Goal: Task Accomplishment & Management: Complete application form

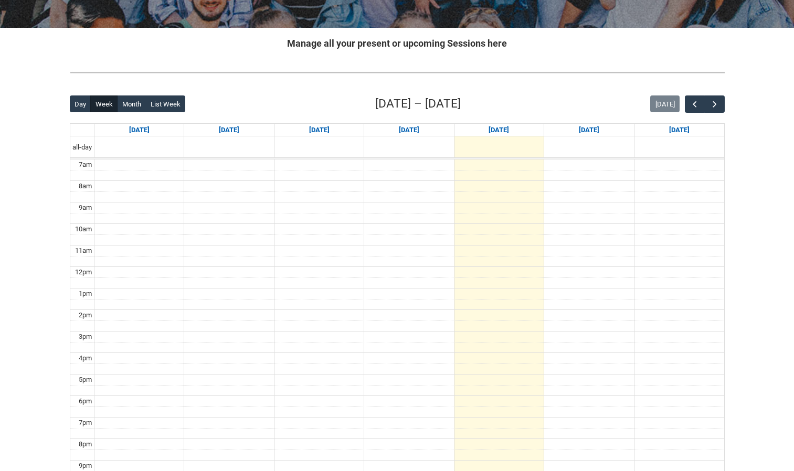
scroll to position [182, 0]
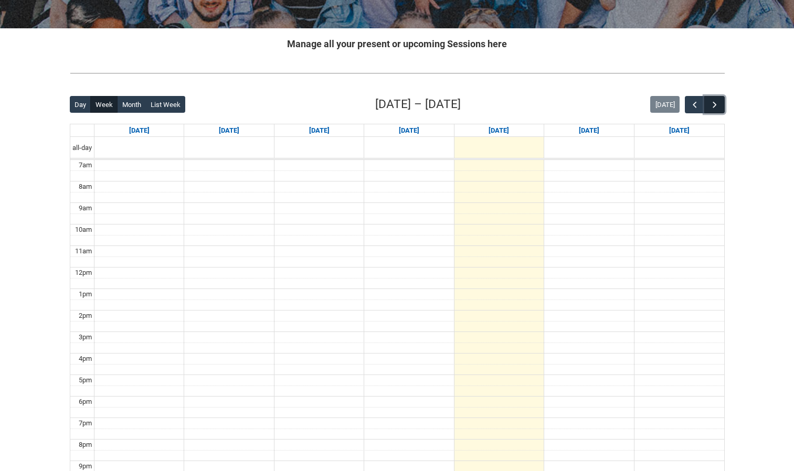
click at [717, 104] on span "button" at bounding box center [714, 105] width 10 height 10
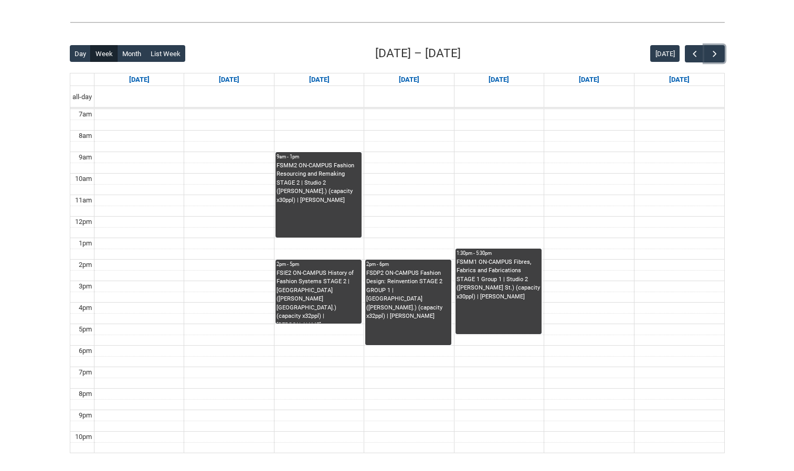
scroll to position [230, 0]
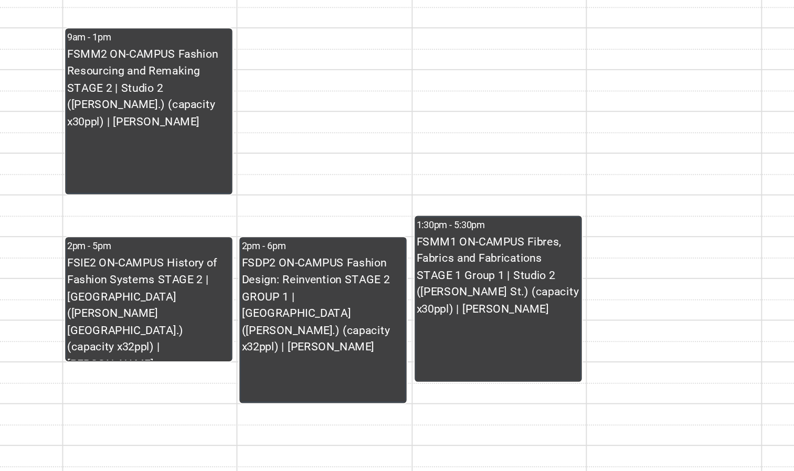
click at [491, 304] on div "FSMM1 ON-CAMPUS Fibres, Fabrics and Fabrications STAGE 1 Group 1 | Studio 2 ([P…" at bounding box center [498, 299] width 84 height 76
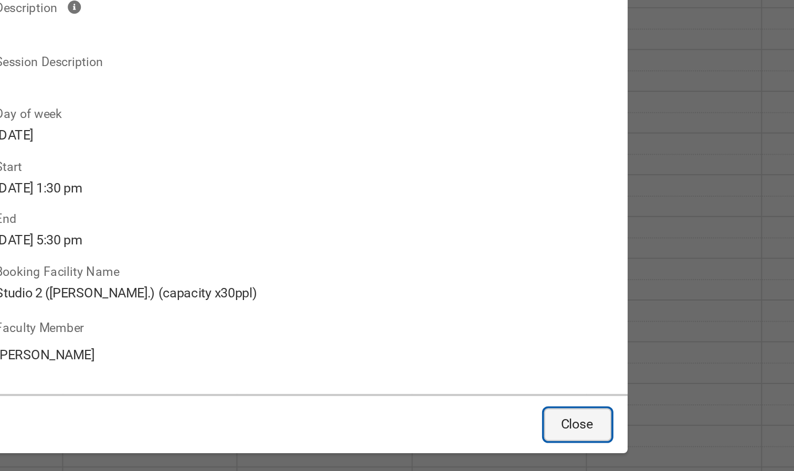
click at [551, 385] on button "Close" at bounding box center [539, 390] width 35 height 17
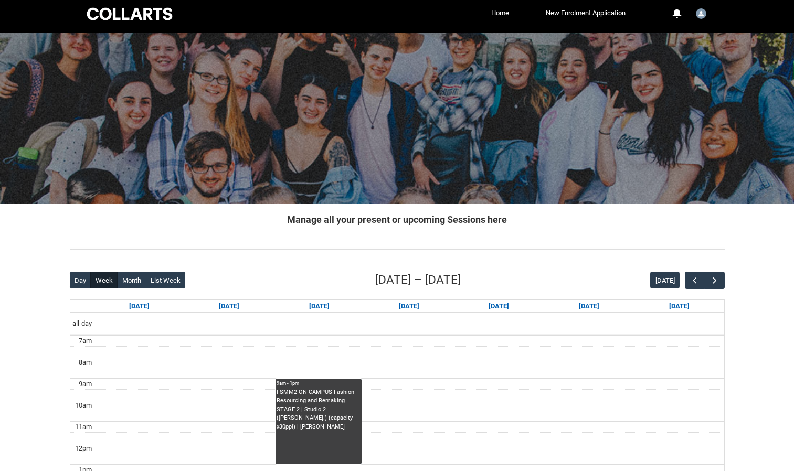
scroll to position [0, 0]
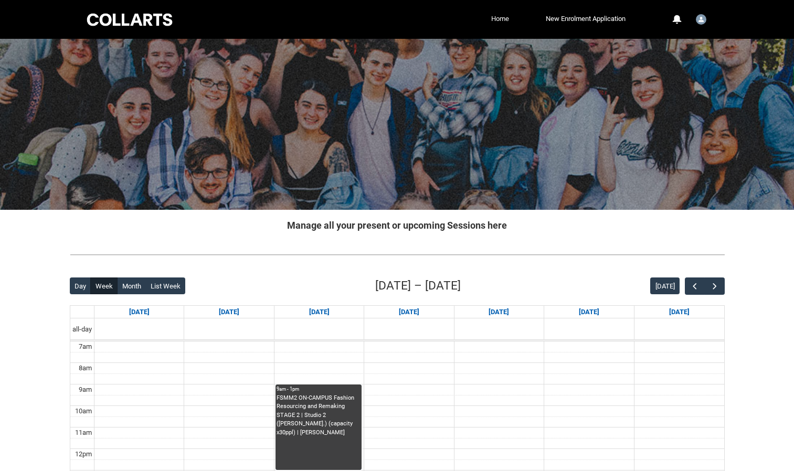
click at [503, 22] on link "Home" at bounding box center [499, 19] width 23 height 16
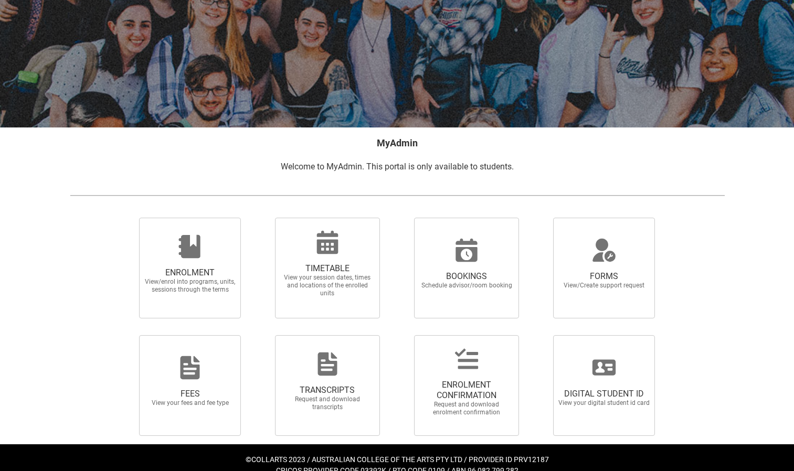
scroll to position [98, 0]
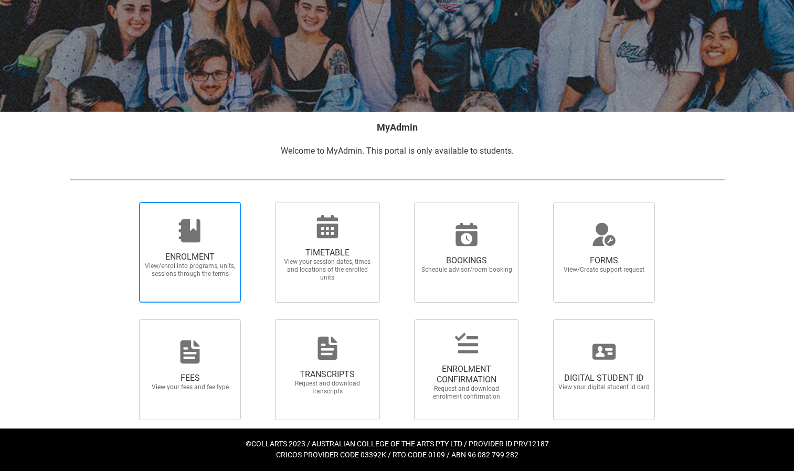
click at [184, 273] on span "View/enrol into programs, units, sessions through the terms" at bounding box center [190, 270] width 92 height 16
click at [126, 202] on input "ENROLMENT View/enrol into programs, units, sessions through the terms" at bounding box center [126, 201] width 1 height 1
radio input "true"
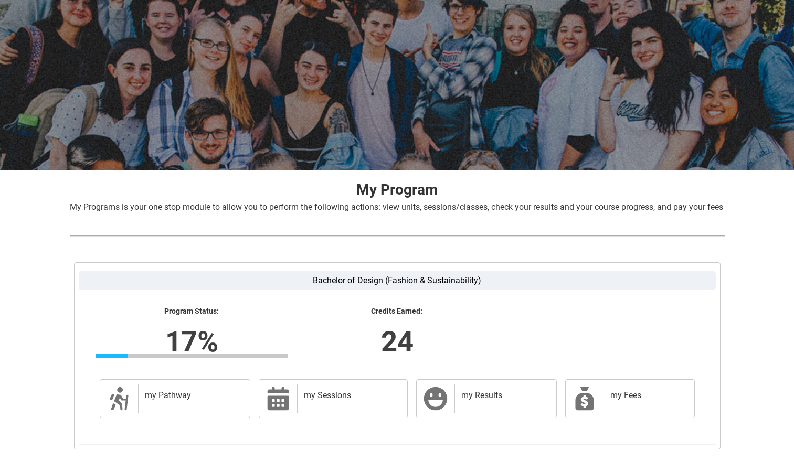
scroll to position [113, 0]
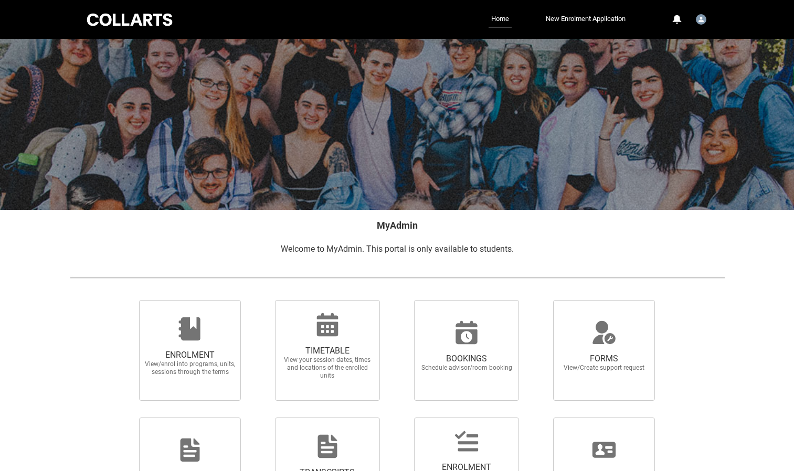
scroll to position [98, 0]
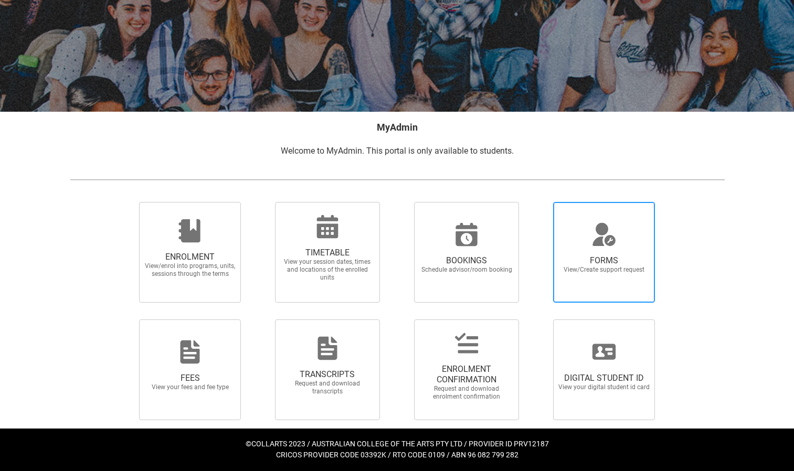
click at [581, 271] on span "View/Create support request" at bounding box center [604, 270] width 92 height 8
click at [540, 202] on input "FORMS View/Create support request" at bounding box center [540, 201] width 1 height 1
radio input "true"
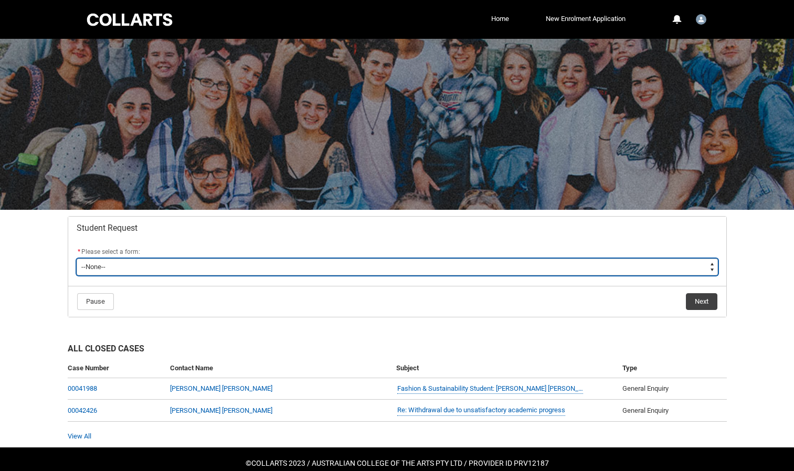
click at [211, 272] on select "--None-- Academic Transcript Application to Appeal Assignment Extension Change …" at bounding box center [397, 267] width 641 height 17
type lightning-select "Enrolment_Variation_Choice"
click at [77, 259] on select "--None-- Academic Transcript Application to Appeal Assignment Extension Change …" at bounding box center [397, 267] width 641 height 17
select select "Enrolment_Variation_Choice"
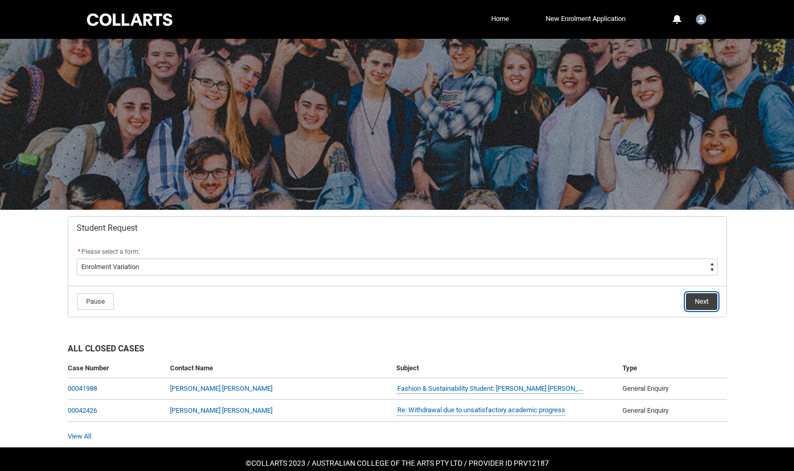
click at [701, 299] on button "Next" at bounding box center [701, 301] width 31 height 17
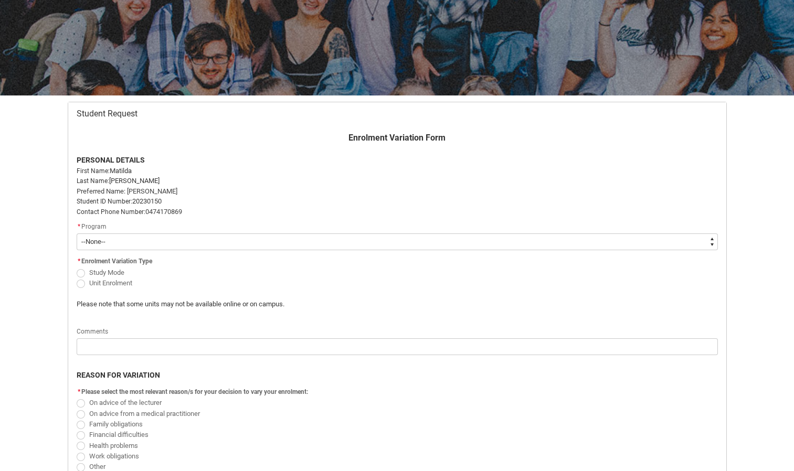
scroll to position [115, 0]
click at [313, 236] on select "--None-- Bachelor of Design (Fashion & Sustainability) Diploma of Applied Busin…" at bounding box center [397, 241] width 641 height 17
type lightning-select "recordPicklist_ProgramEnrollment.a0jOZ000006IM53YAG"
click at [77, 233] on select "--None-- Bachelor of Design (Fashion & Sustainability) Diploma of Applied Busin…" at bounding box center [397, 241] width 641 height 17
select select "recordPicklist_ProgramEnrollment.a0jOZ000006IM53YAG"
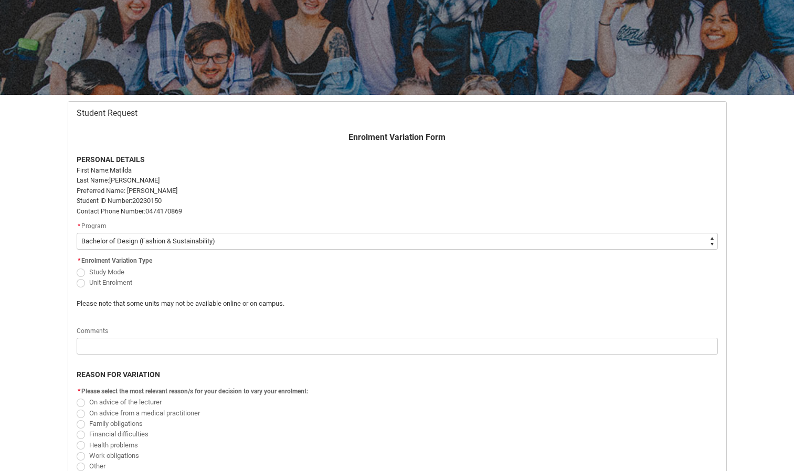
click at [114, 271] on span "Study Mode" at bounding box center [106, 272] width 35 height 8
click at [77, 267] on input "Study Mode" at bounding box center [76, 266] width 1 height 1
radio input "true"
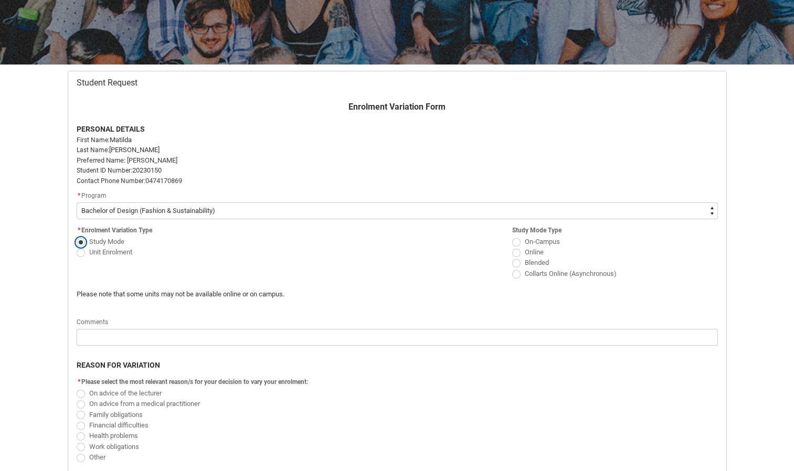
scroll to position [146, 0]
click at [101, 250] on span "Unit Enrolment" at bounding box center [110, 252] width 43 height 8
click at [77, 246] on input "Unit Enrolment" at bounding box center [76, 246] width 1 height 1
radio input "true"
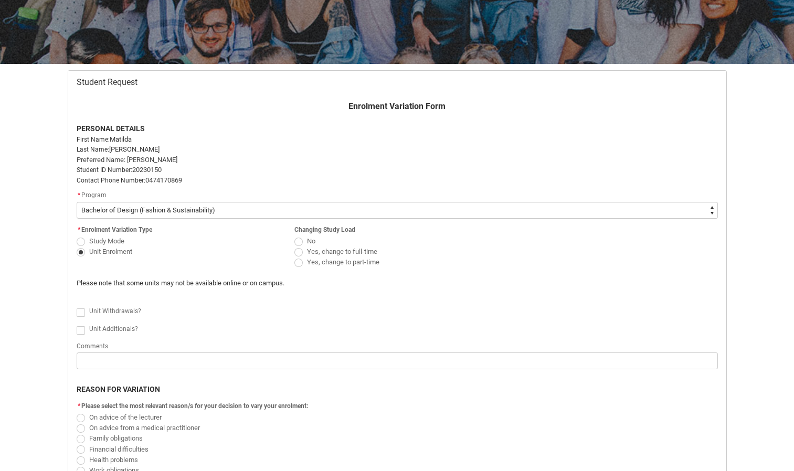
click at [298, 260] on span "Redu_Student_Request flow" at bounding box center [298, 263] width 8 height 8
click at [294, 257] on input "Yes, change to part-time" at bounding box center [294, 257] width 1 height 1
radio input "true"
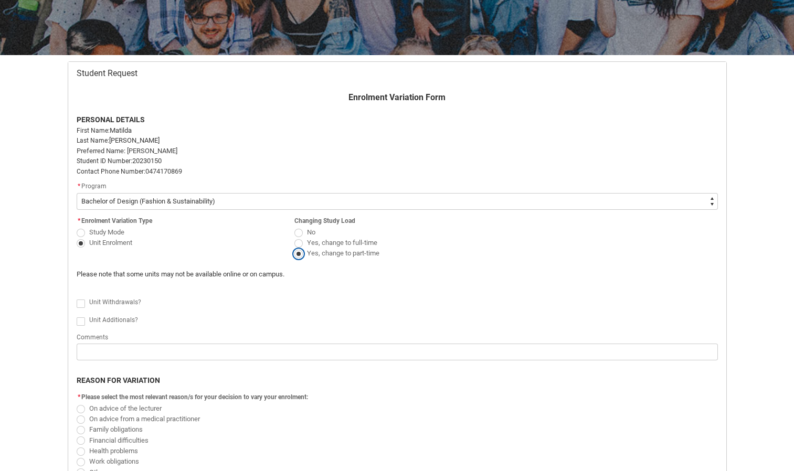
scroll to position [156, 0]
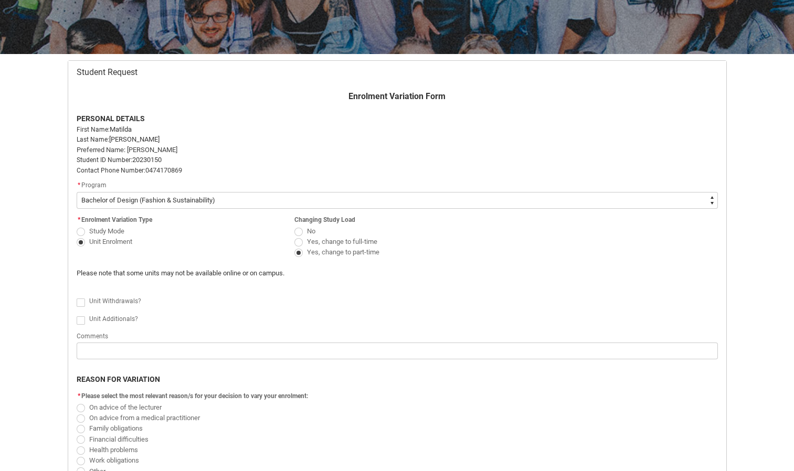
click at [113, 296] on lightning-formatted-rich-text "Unit Withdrawals?" at bounding box center [117, 299] width 56 height 9
checkbox input "true"
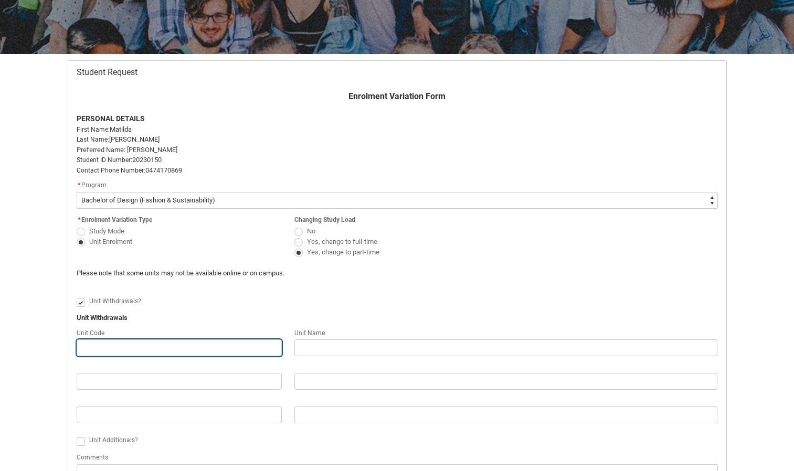
click at [126, 346] on input "Redu_Student_Request flow" at bounding box center [179, 347] width 205 height 17
type lightning-primitive-input-simple "F"
type input "F"
type lightning-primitive-input-simple "Fs"
type input "Fs"
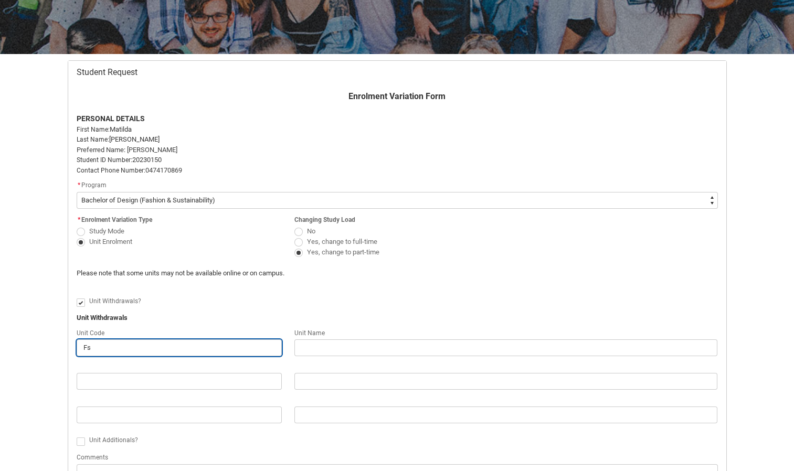
type lightning-primitive-input-simple "Fsm"
type input "Fsm"
type lightning-primitive-input-simple "Fs"
type input "Fs"
type lightning-primitive-input-simple "F"
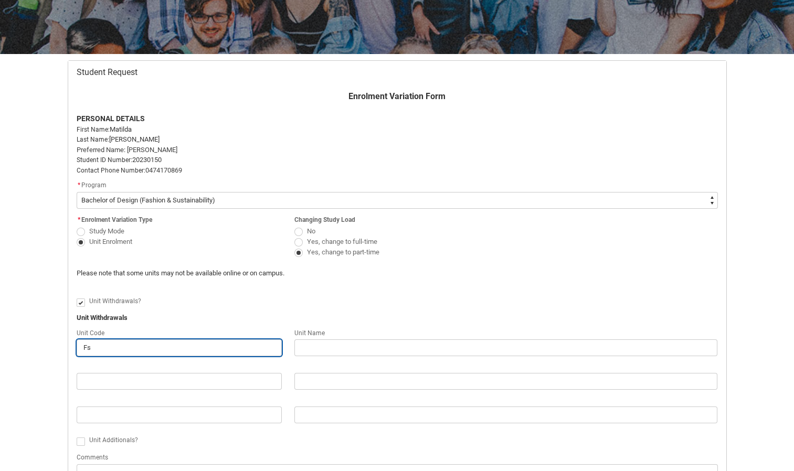
type input "F"
type lightning-primitive-input-simple "FS"
type input "FS"
type lightning-primitive-input-simple "FSM"
type input "FSM"
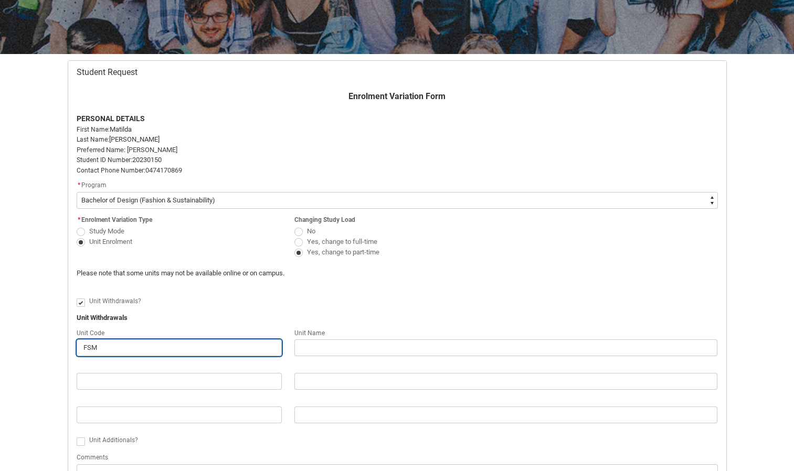
type lightning-primitive-input-simple "FSMM"
type input "FSMM"
type lightning-primitive-input-simple "FSMM1"
type input "FSMM1"
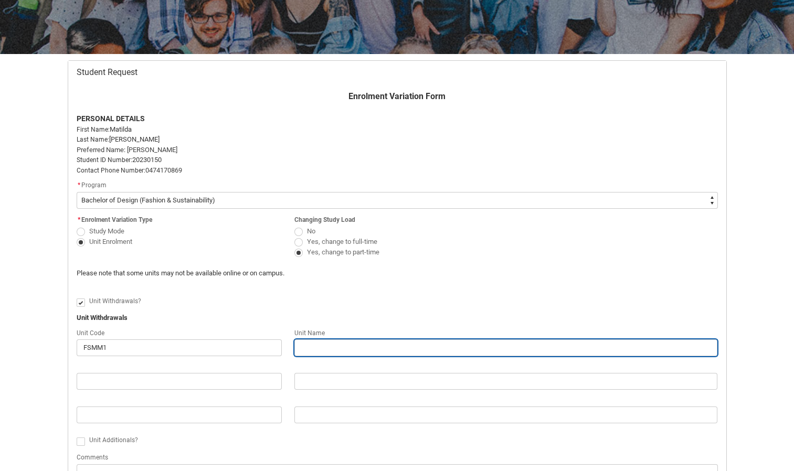
click at [319, 348] on input "Redu_Student_Request flow" at bounding box center [505, 347] width 423 height 17
type lightning-primitive-input-simple "F"
type input "F"
type lightning-primitive-input-simple "Fh"
type input "Fh"
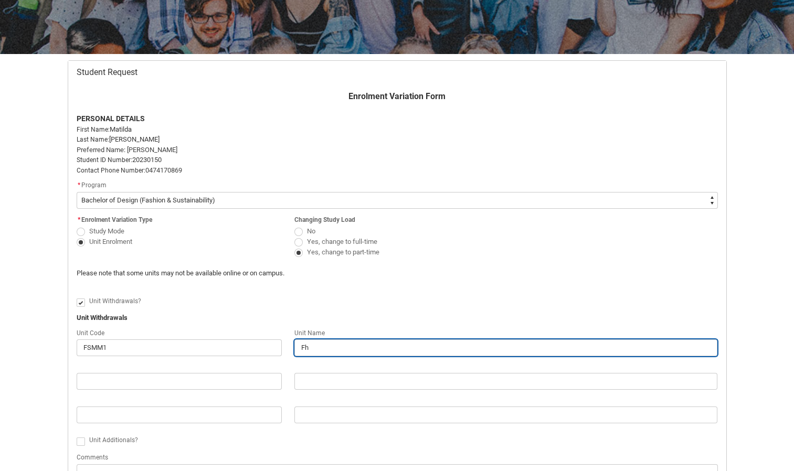
type lightning-primitive-input-simple "F"
type input "F"
type lightning-primitive-input-simple "Fi"
type input "Fi"
type lightning-primitive-input-simple "Fib"
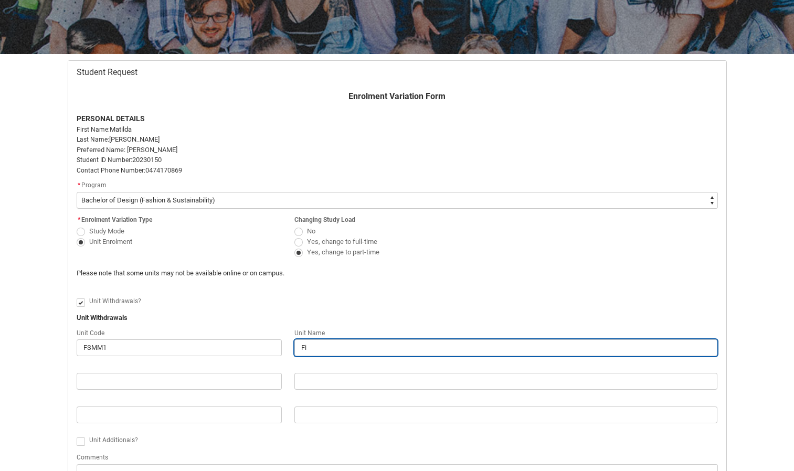
type input "Fib"
type lightning-primitive-input-simple "Fibr"
type input "Fibr"
type lightning-primitive-input-simple "Fibre"
type input "Fibre"
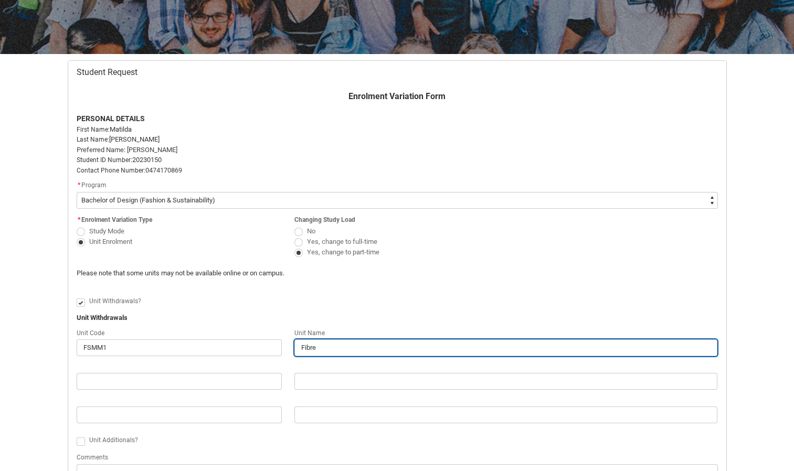
type lightning-primitive-input-simple "Fibr"
type input "Fibr"
type lightning-primitive-input-simple "Fib"
type input "Fib"
type lightning-primitive-input-simple "Fi"
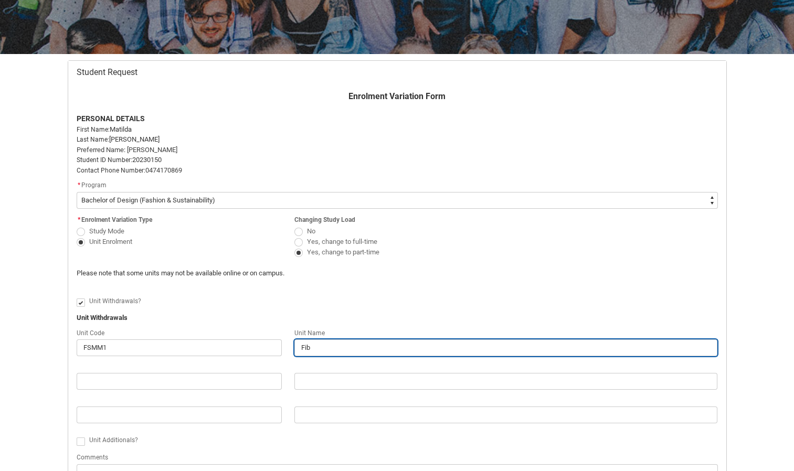
type input "Fi"
type lightning-primitive-input-simple "F"
type input "F"
type lightning-primitive-input-simple "Fa"
type input "Fa"
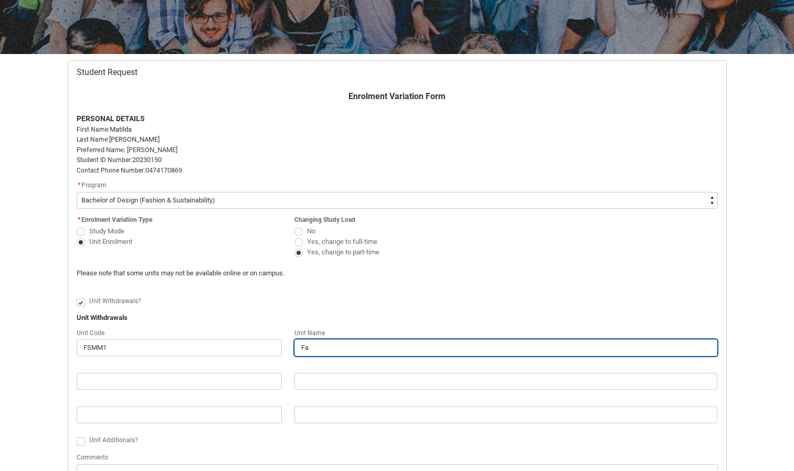
type lightning-primitive-input-simple "Fab"
type input "Fab"
type lightning-primitive-input-simple "Fa"
type input "Fa"
type lightning-primitive-input-simple "F"
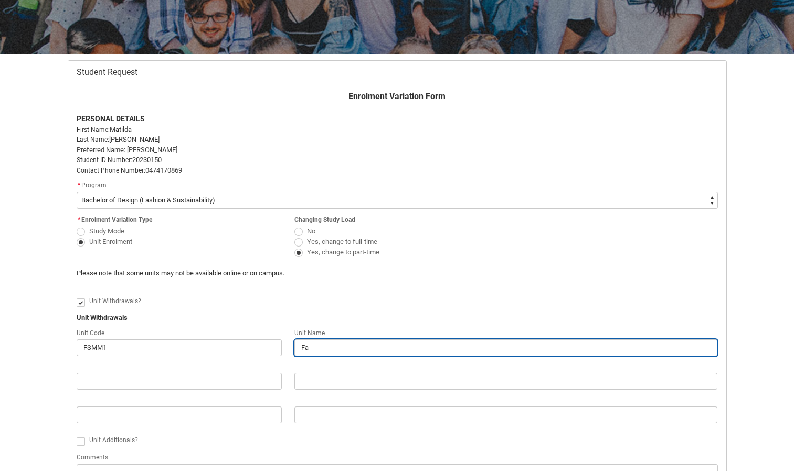
type input "F"
type lightning-primitive-input-simple "F"
type input "F"
type lightning-primitive-input-simple "Fi"
type input "Fi"
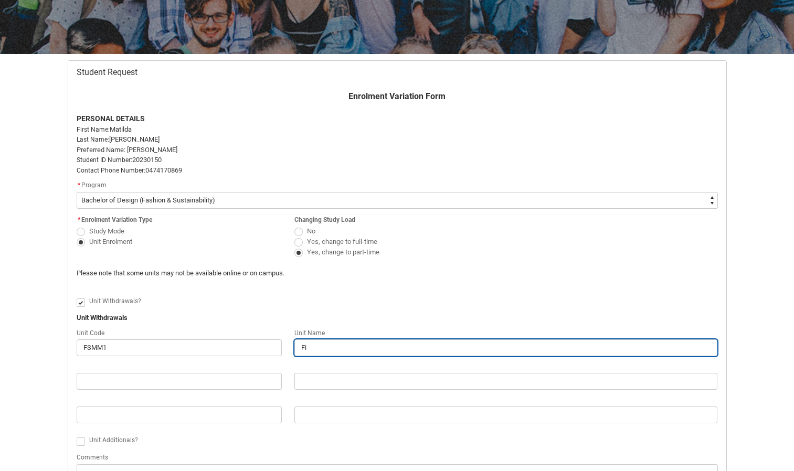
type lightning-primitive-input-simple "Fib"
type input "Fib"
type lightning-primitive-input-simple "Fibr"
type input "Fibr"
type lightning-primitive-input-simple "Fibre"
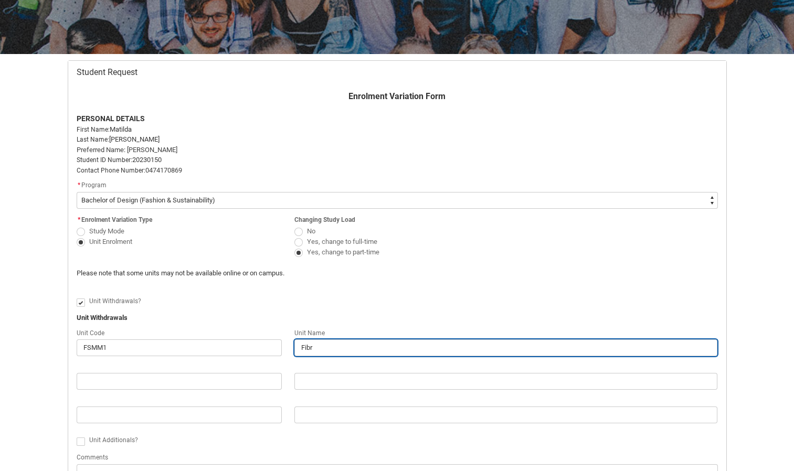
type input "Fibre"
type lightning-primitive-input-simple "Fibres"
type input "Fibres"
type lightning-primitive-input-simple "Fibres"
type input "Fibres"
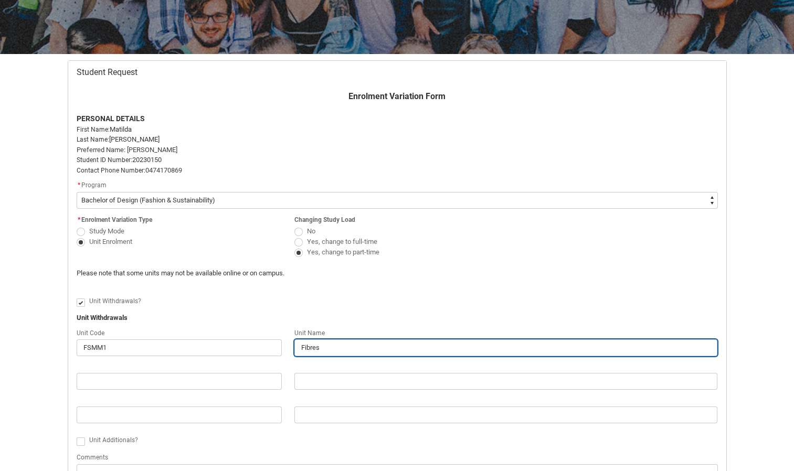
type lightning-primitive-input-simple "Fibres a"
type input "Fibres a"
type lightning-primitive-input-simple "Fibres an"
type input "Fibres an"
type lightning-primitive-input-simple "Fibres and"
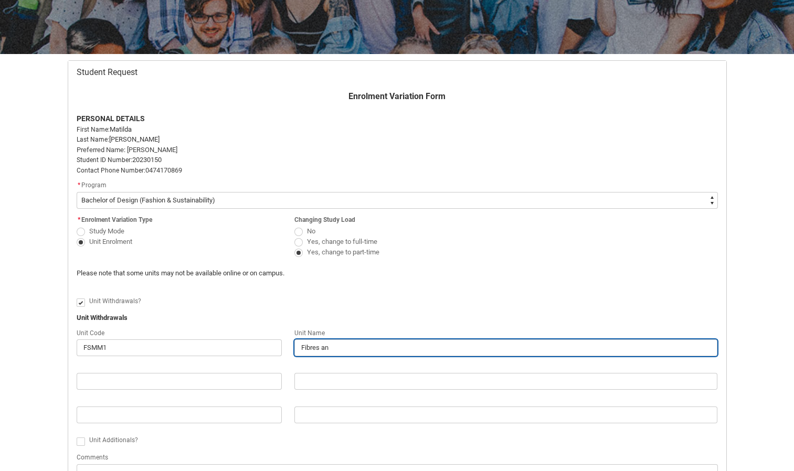
type input "Fibres and"
type lightning-primitive-input-simple "Fibres and"
type input "Fibres and"
type lightning-primitive-input-simple "Fibres and F"
type input "Fibres and F"
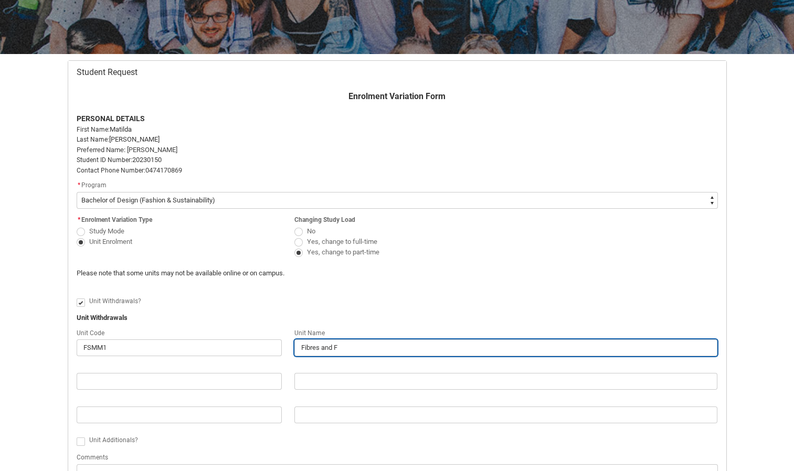
type lightning-primitive-input-simple "Fibres and Fa"
type input "Fibres and Fa"
type lightning-primitive-input-simple "Fibres and Fab"
type input "Fibres and Fab"
type lightning-primitive-input-simple "Fibres and Fabr"
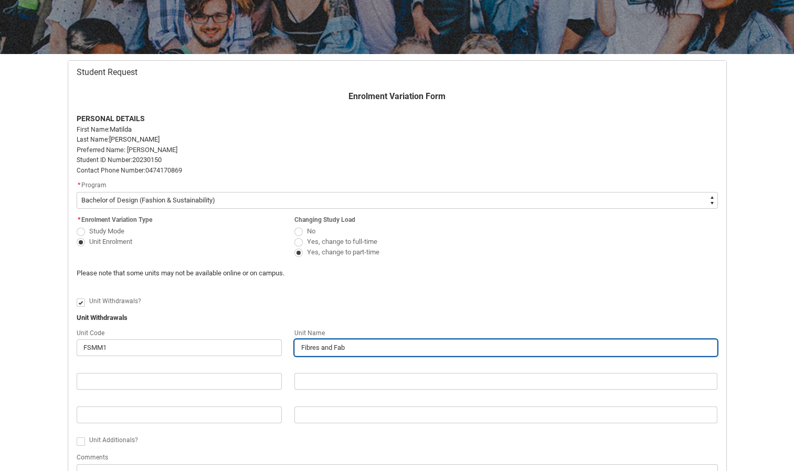
type input "Fibres and Fabr"
type lightning-primitive-input-simple "Fibres and Fabri"
type input "Fibres and Fabri"
type lightning-primitive-input-simple "Fibres and Fabric"
type input "Fibres and Fabric"
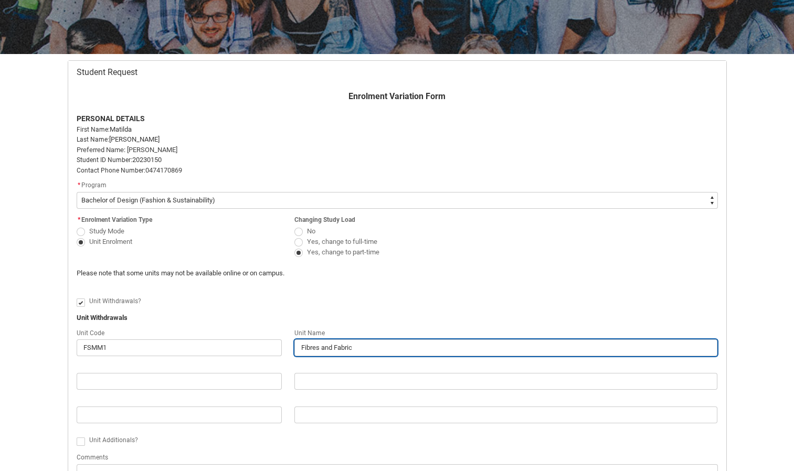
type lightning-primitive-input-simple "Fibres and Fabrica"
type input "Fibres and Fabrica"
type lightning-primitive-input-simple "Fibres and Fabricat"
type input "Fibres and Fabricat"
type lightning-primitive-input-simple "Fibres and Fabricati"
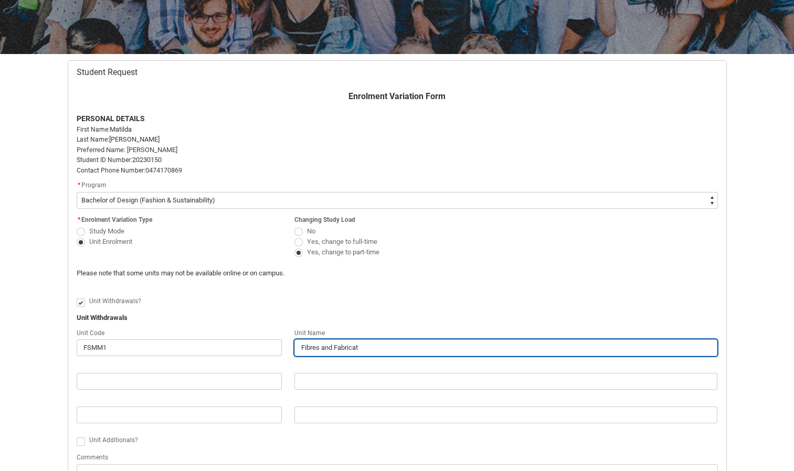
type input "Fibres and Fabricati"
type lightning-primitive-input-simple "Fibres and Fabricatio"
type input "Fibres and Fabricatio"
type lightning-primitive-input-simple "Fibres and Fabrication"
type input "Fibres and Fabrication"
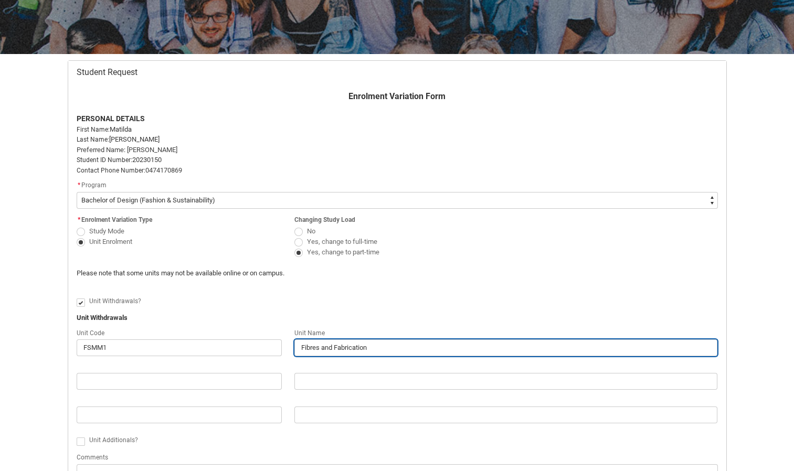
type lightning-primitive-input-simple "Fibres and Fabrications"
type input "Fibres and Fabrications"
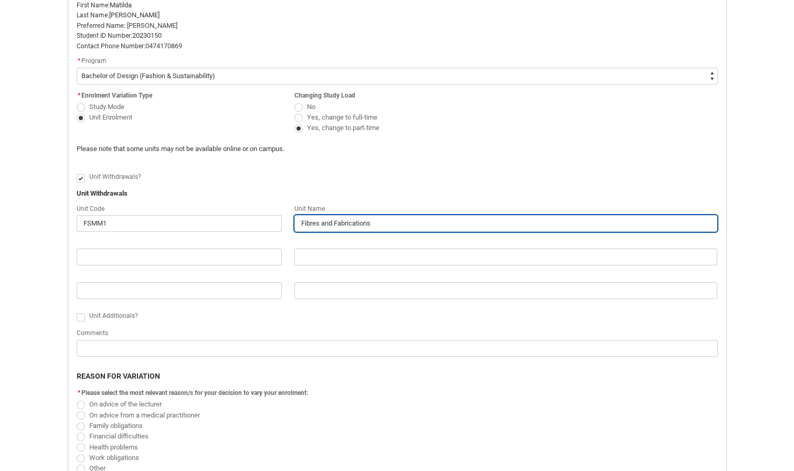
scroll to position [283, 0]
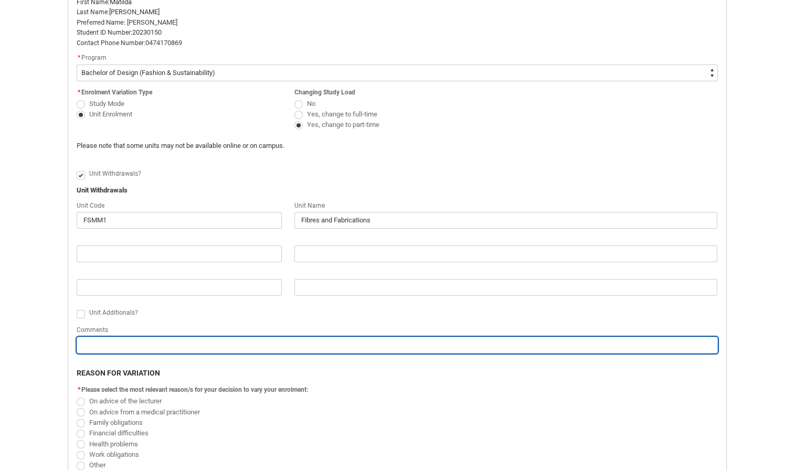
click at [224, 352] on input "Redu_Student_Request flow" at bounding box center [397, 345] width 641 height 17
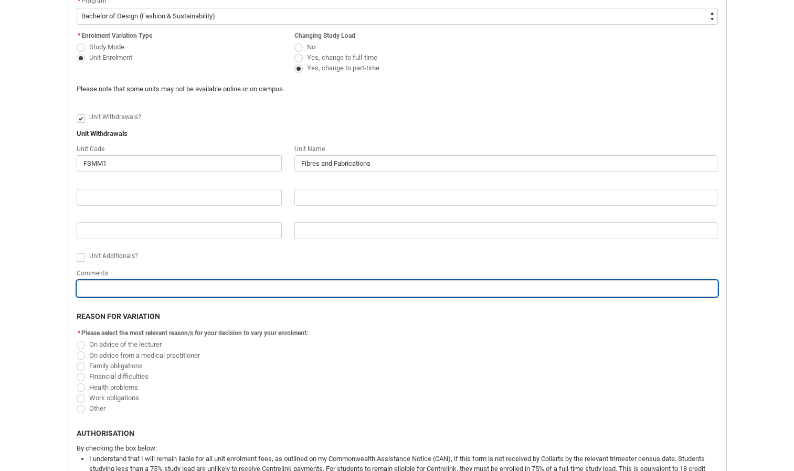
scroll to position [338, 0]
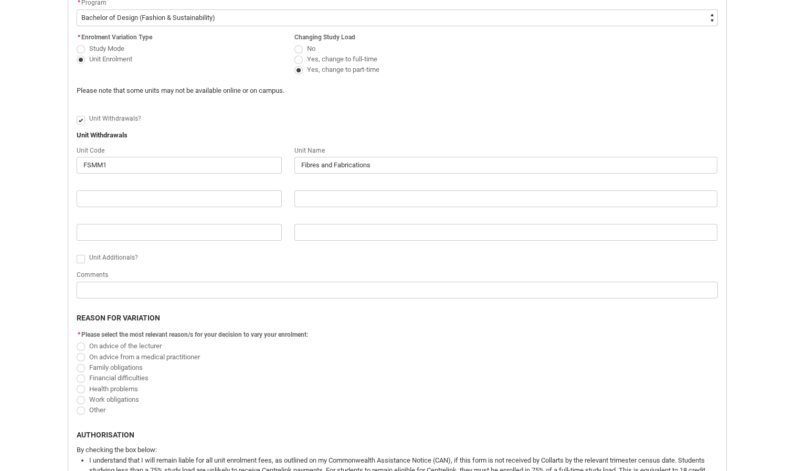
click at [89, 409] on span "Other" at bounding box center [97, 410] width 16 height 8
click at [77, 404] on input "Other" at bounding box center [76, 404] width 1 height 1
radio input "true"
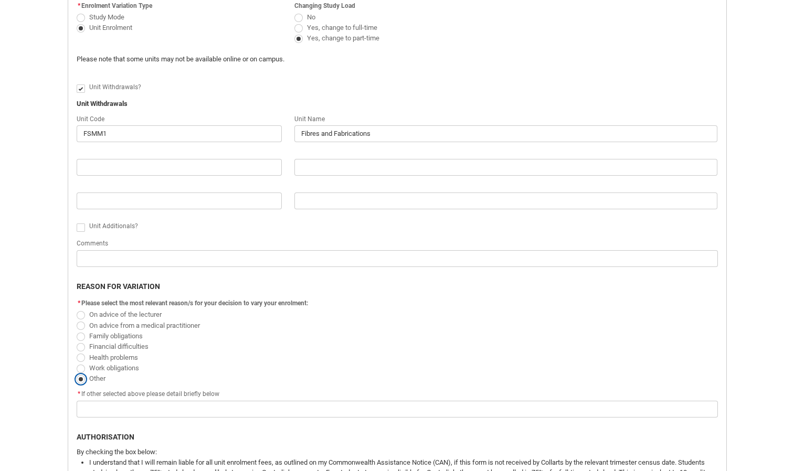
scroll to position [369, 0]
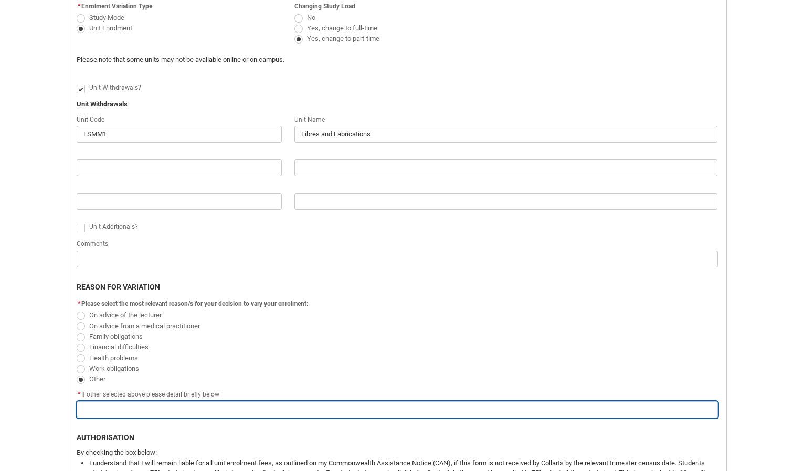
click at [89, 409] on input "Redu_Student_Request flow" at bounding box center [397, 409] width 641 height 17
type lightning-primitive-input-simple "W"
type input "W"
type lightning-primitive-input-simple "Wo"
type input "Wo"
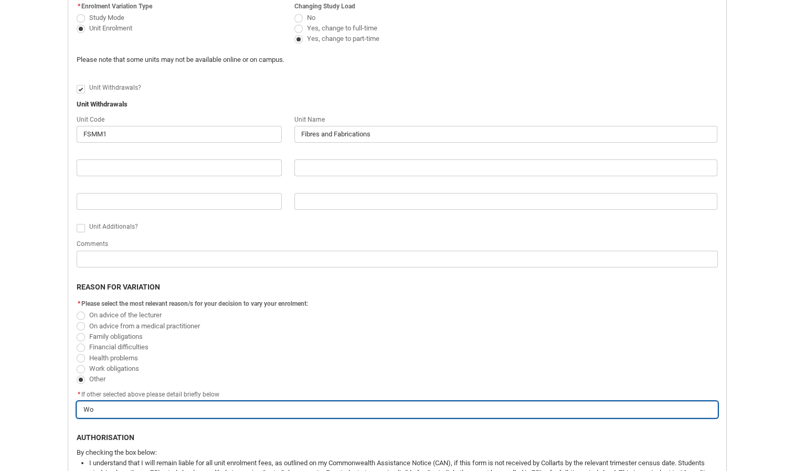
type lightning-primitive-input-simple "Wou"
type input "Wou"
type lightning-primitive-input-simple "Woul"
type input "Woul"
type lightning-primitive-input-simple "Wou"
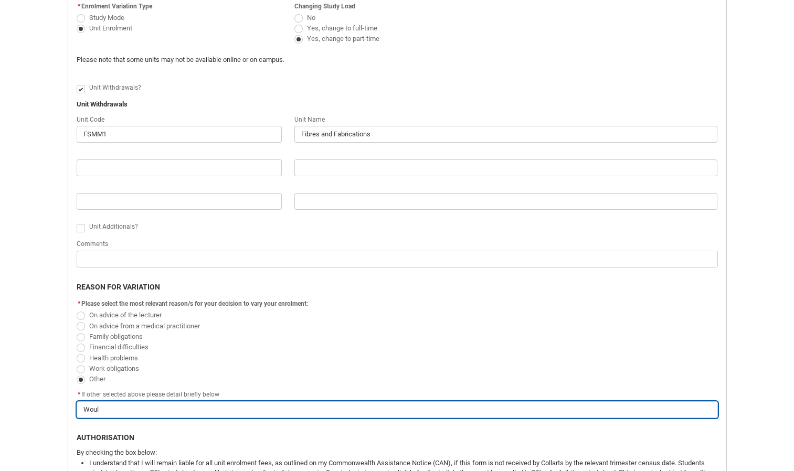
type input "Wou"
type lightning-primitive-input-simple "Wo"
type input "Wo"
type lightning-primitive-input-simple "W"
type input "W"
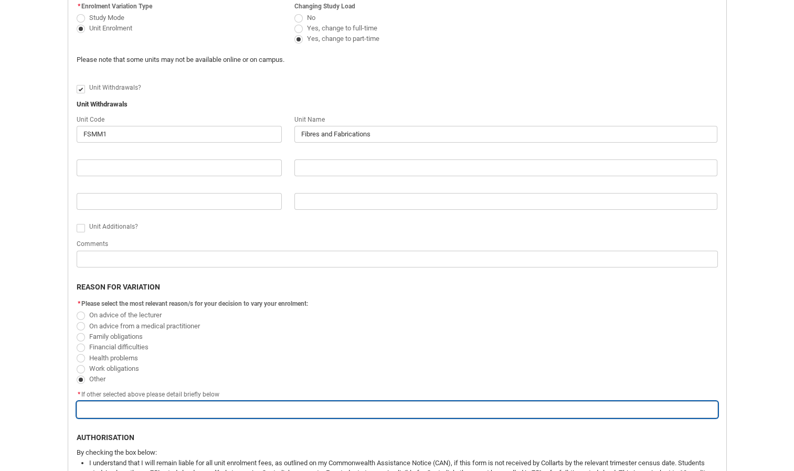
type lightning-primitive-input-simple "W"
type input "W"
type lightning-primitive-input-simple "Wo"
type input "Wo"
type lightning-primitive-input-simple "Wou"
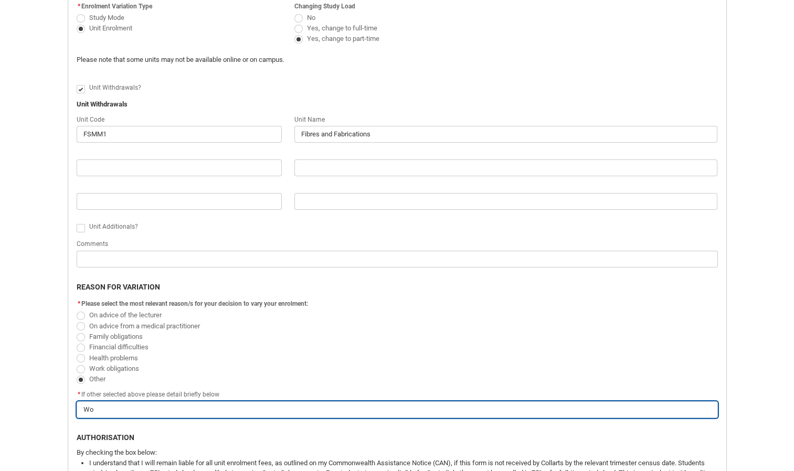
type input "Wou"
type lightning-primitive-input-simple "Woul"
type input "Woul"
type lightning-primitive-input-simple "Woulo"
type input "Woulo"
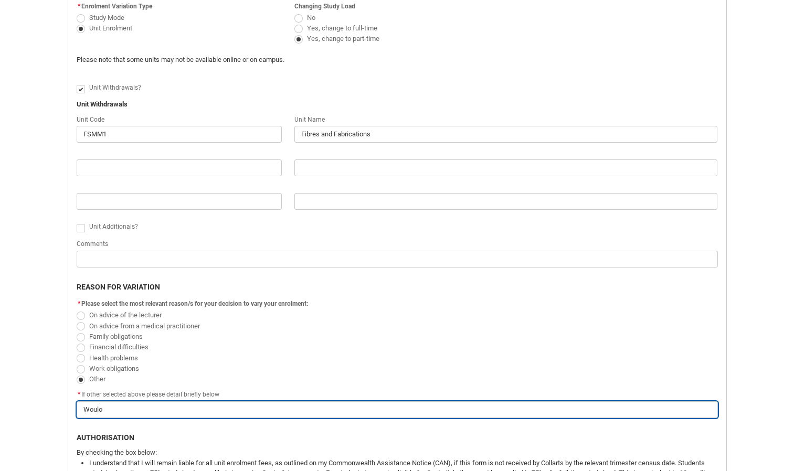
type lightning-primitive-input-simple "Woulod"
type input "Woulod"
type lightning-primitive-input-simple "Woulo"
type input "Woulo"
type lightning-primitive-input-simple "Woul"
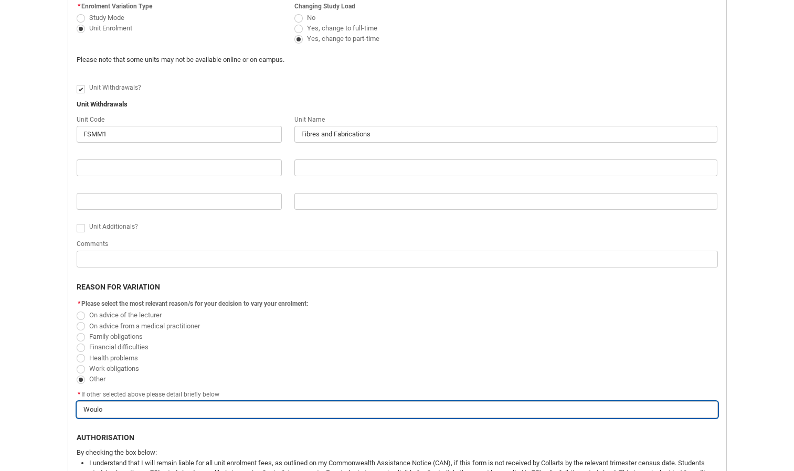
type input "Woul"
type lightning-primitive-input-simple "Would"
type input "Would"
type lightning-primitive-input-simple "Would"
type input "Would"
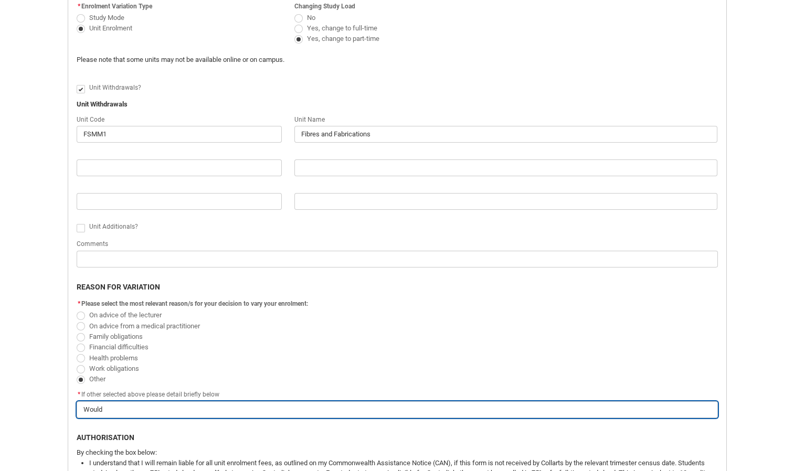
type lightning-primitive-input-simple "Would r"
type input "Would r"
type lightning-primitive-input-simple "Would ra"
type input "Would ra"
type lightning-primitive-input-simple "Would rat"
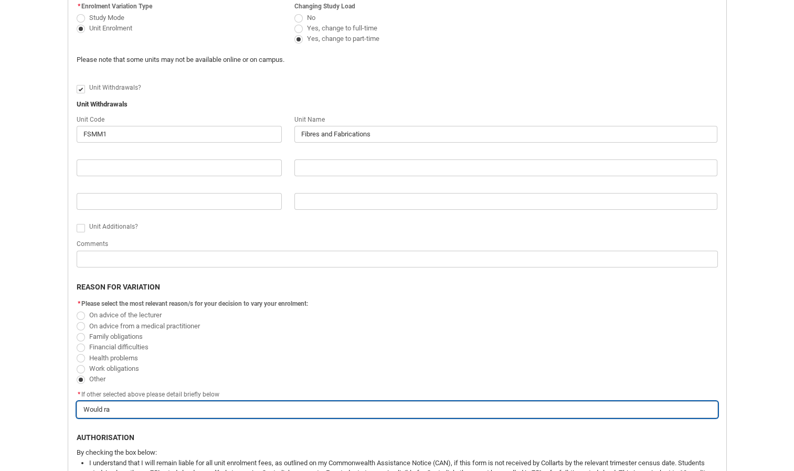
type input "Would rat"
type lightning-primitive-input-simple "Would [PERSON_NAME]"
type input "Would [PERSON_NAME]"
type lightning-primitive-input-simple "Would [PERSON_NAME]"
type input "Would [PERSON_NAME]"
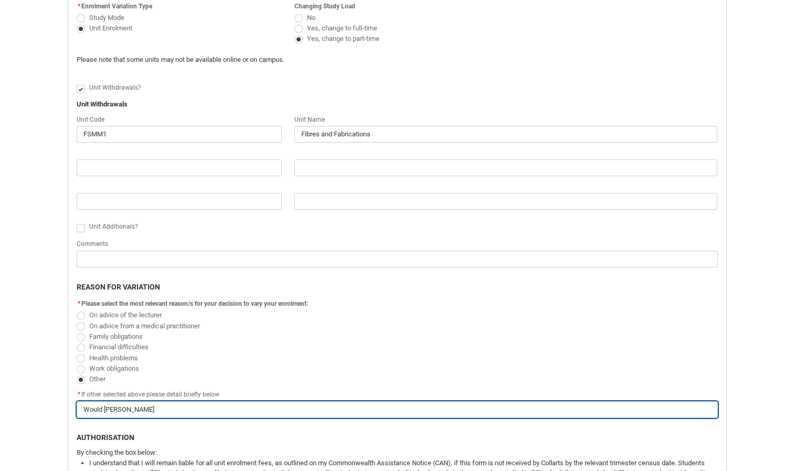
type lightning-primitive-input-simple "Would rather"
type input "Would rather"
type lightning-primitive-input-simple "Would rather"
type input "Would rather"
type lightning-primitive-input-simple "Would rather a"
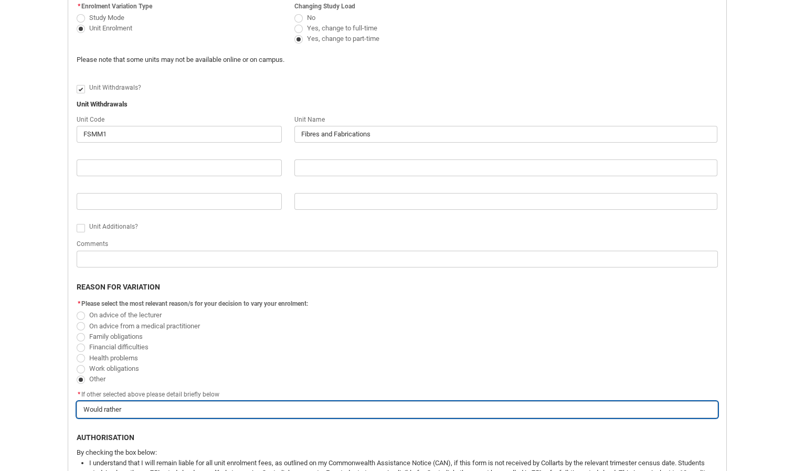
type input "Would rather a"
type lightning-primitive-input-simple "Would rather a"
type input "Would rather a"
type lightning-primitive-input-simple "Would rather a 3"
type input "Would rather a 3"
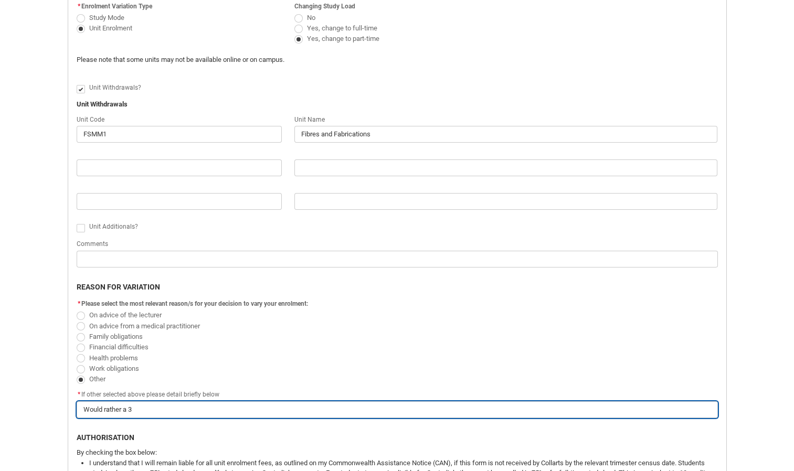
type lightning-primitive-input-simple "Would rather a 3"
type input "Would rather a 3"
type lightning-primitive-input-simple "Would rather a 3 s"
type input "Would rather a 3 s"
type lightning-primitive-input-simple "Would rather a 3 su"
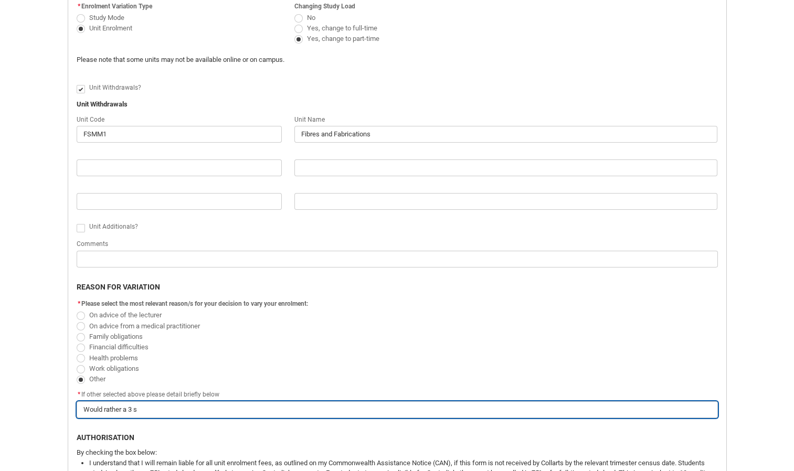
type input "Would rather a 3 su"
type lightning-primitive-input-simple "Would rather a 3 sub"
type input "Would rather a 3 sub"
type lightning-primitive-input-simple "Would rather a 3 sube"
type input "Would rather a 3 sube"
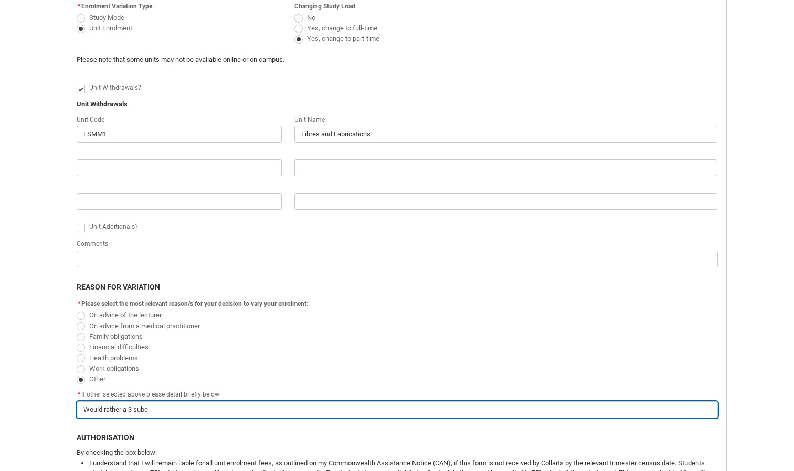
type lightning-primitive-input-simple "Would rather a 3 sub"
type input "Would rather a 3 sub"
type lightning-primitive-input-simple "Would rather a 3 subj"
type input "Would rather a 3 subj"
type lightning-primitive-input-simple "Would rather a 3 subje"
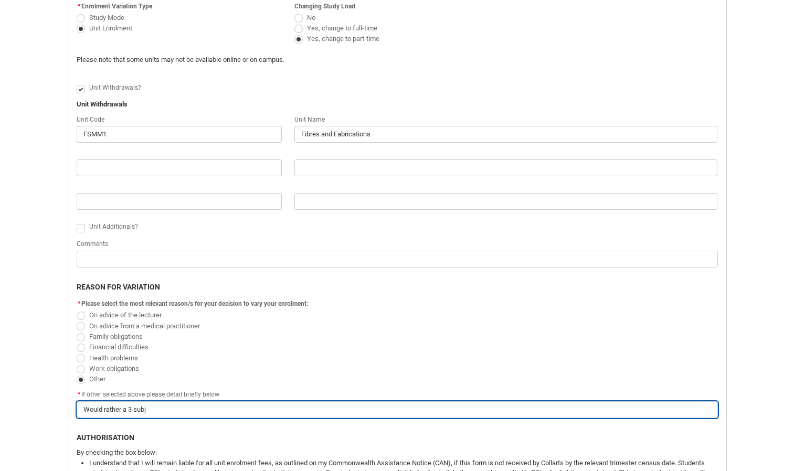
type input "Would rather a 3 subje"
type lightning-primitive-input-simple "Would rather a 3 subjec"
type input "Would rather a 3 subjec"
type lightning-primitive-input-simple "Would rather a 3 subject"
type input "Would rather a 3 subject"
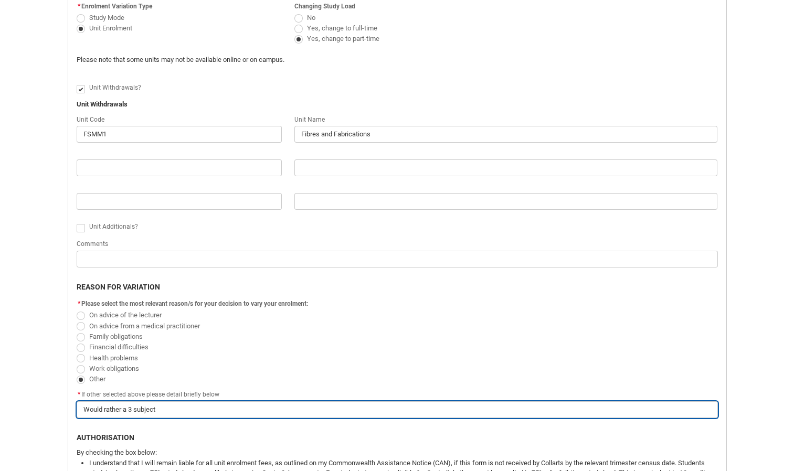
type lightning-primitive-input-simple "Would rather a 3 subject"
type input "Would rather a 3 subject"
type lightning-primitive-input-simple "Would rather a 3 subject w"
type input "Would rather a 3 subject w"
type lightning-primitive-input-simple "Would rather a 3 subject wo"
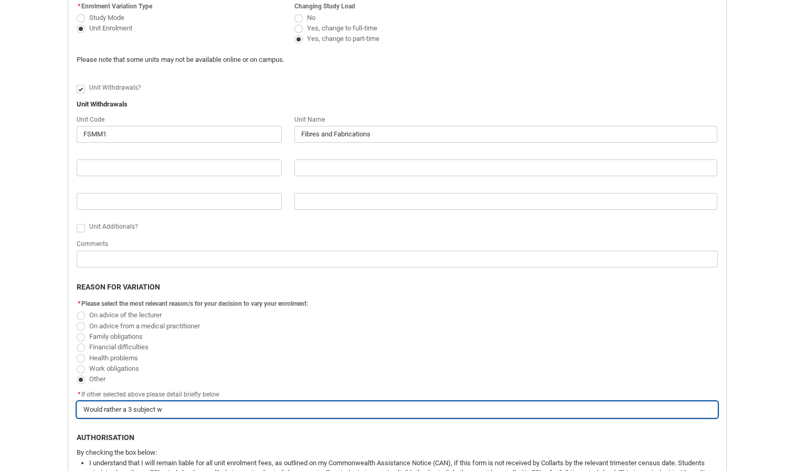
type input "Would rather a 3 subject wo"
type lightning-primitive-input-simple "Would rather a 3 subject wor"
type input "Would rather a 3 subject wor"
type lightning-primitive-input-simple "Would rather a 3 subject work"
type input "Would rather a 3 subject work"
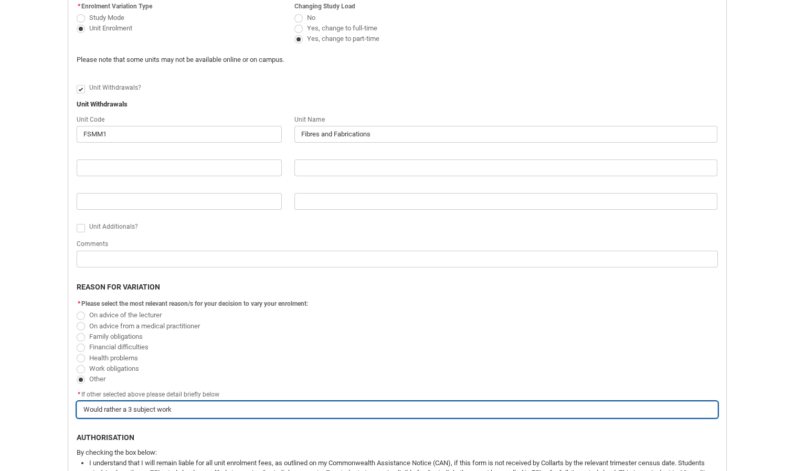
type lightning-primitive-input-simple "Would rather a 3 subject workl"
type input "Would rather a 3 subject workl"
type lightning-primitive-input-simple "Would rather a 3 subject worklo"
type input "Would rather a 3 subject worklo"
type lightning-primitive-input-simple "Would rather a 3 subject workloa"
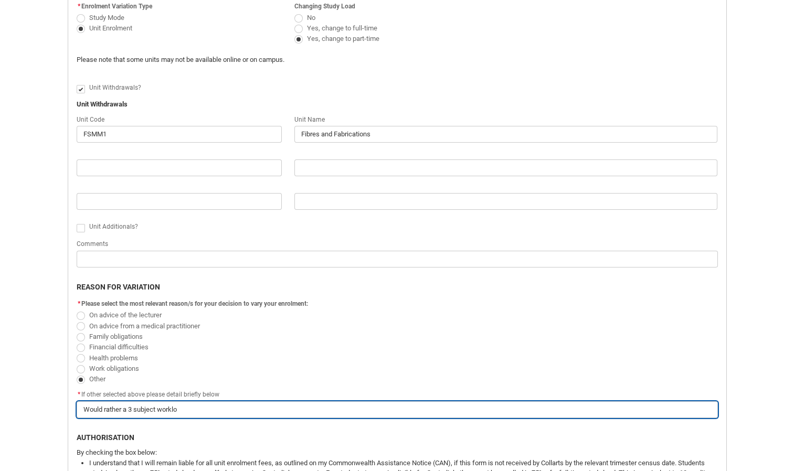
type input "Would rather a 3 subject workloa"
type lightning-primitive-input-simple "Would rather a 3 subject workload"
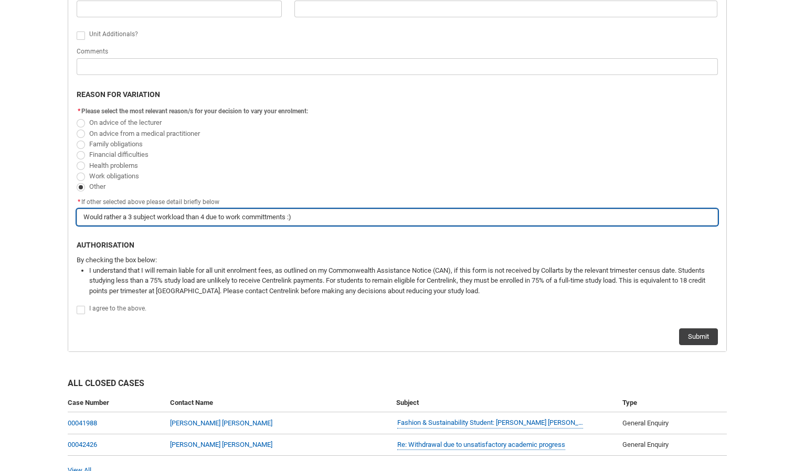
scroll to position [562, 0]
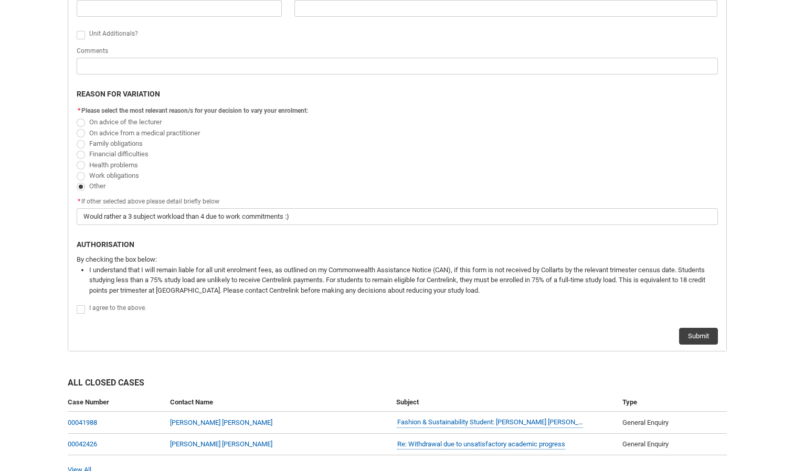
click at [124, 306] on span "I agree to the above." at bounding box center [117, 307] width 57 height 7
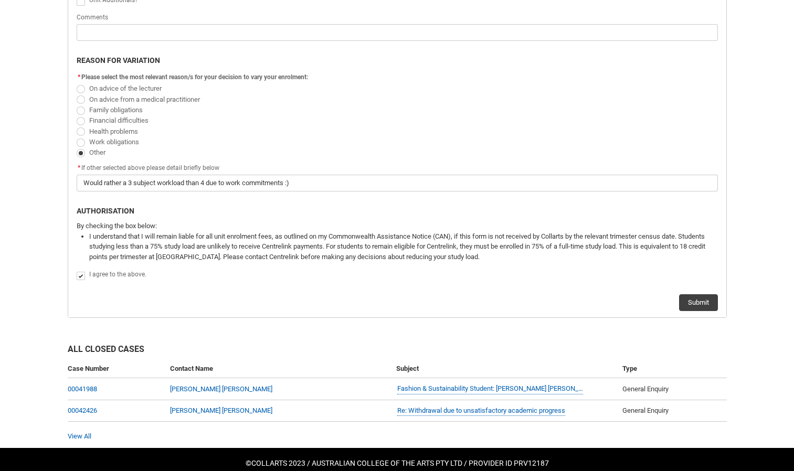
scroll to position [597, 0]
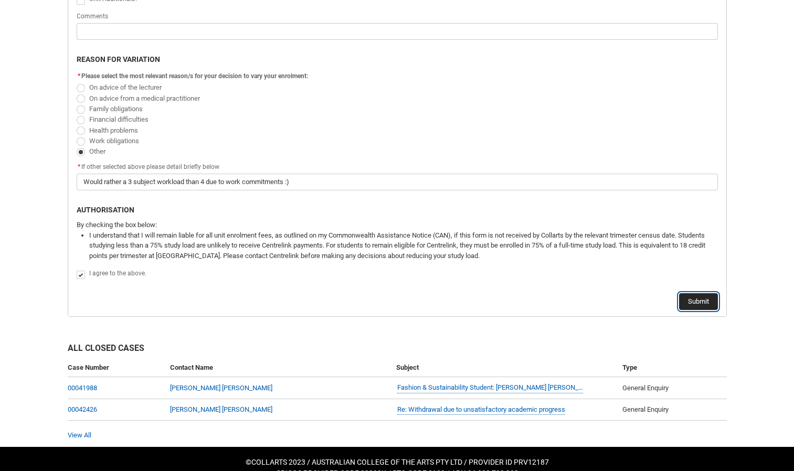
click at [694, 304] on button "Submit" at bounding box center [698, 301] width 39 height 17
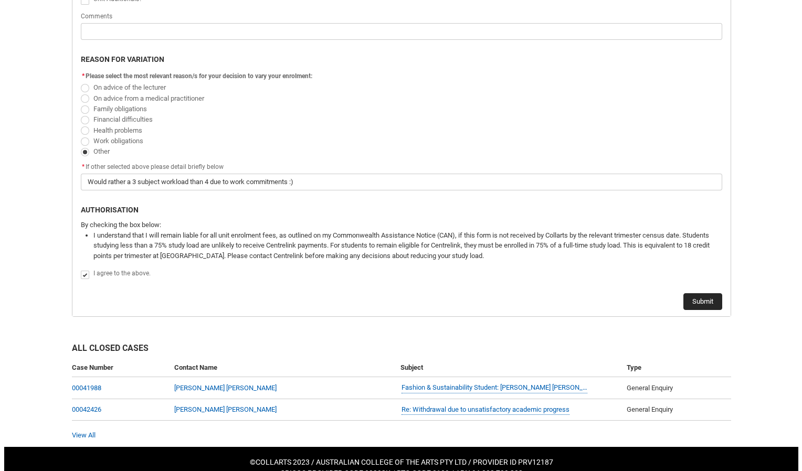
scroll to position [0, 0]
